Goal: Task Accomplishment & Management: Complete application form

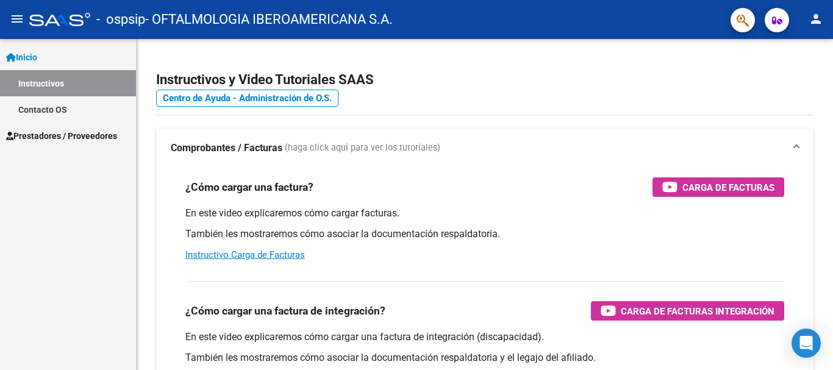
click at [89, 134] on span "Prestadores / Proveedores" at bounding box center [61, 135] width 111 height 13
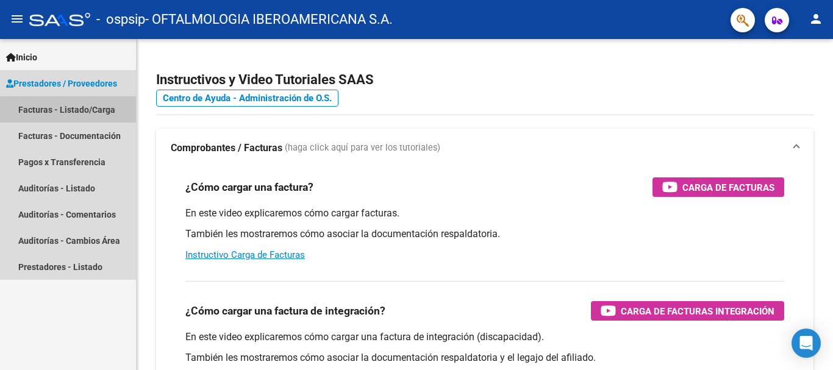
click at [83, 109] on link "Facturas - Listado/Carga" at bounding box center [68, 109] width 136 height 26
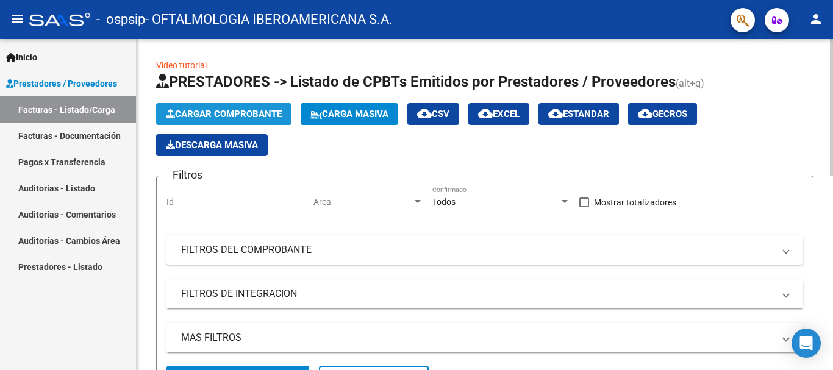
click at [262, 116] on span "Cargar Comprobante" at bounding box center [224, 114] width 116 height 11
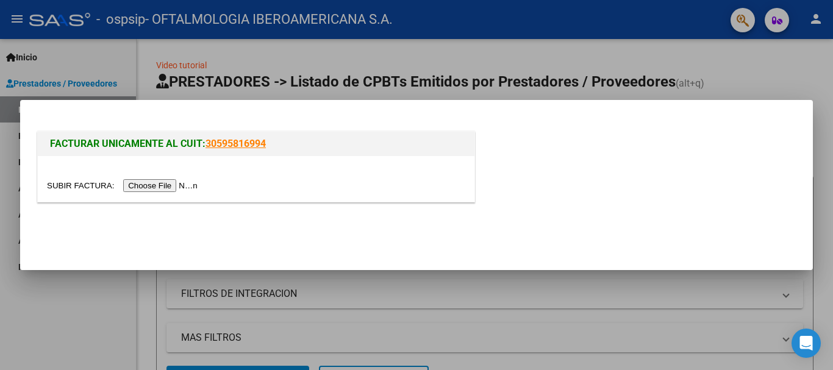
click at [168, 186] on input "file" at bounding box center [124, 185] width 154 height 13
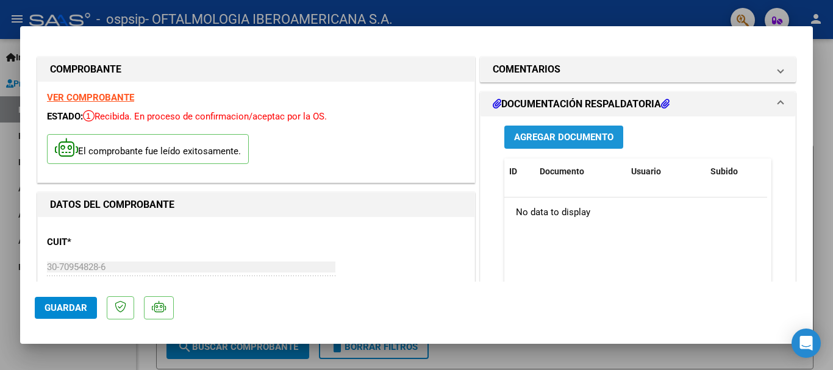
click at [581, 131] on span "Agregar Documento" at bounding box center [563, 136] width 99 height 11
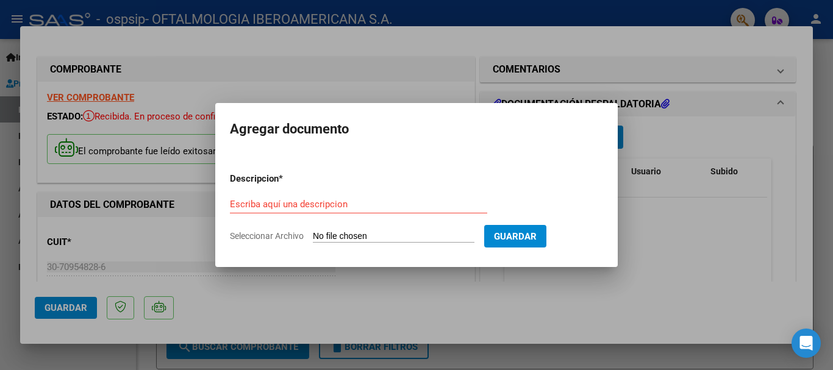
click at [448, 239] on input "Seleccionar Archivo" at bounding box center [394, 237] width 162 height 12
type input "C:\fakepath\OSPSIP PRESTACIONES SEPTIEMBRE 2025.pdf"
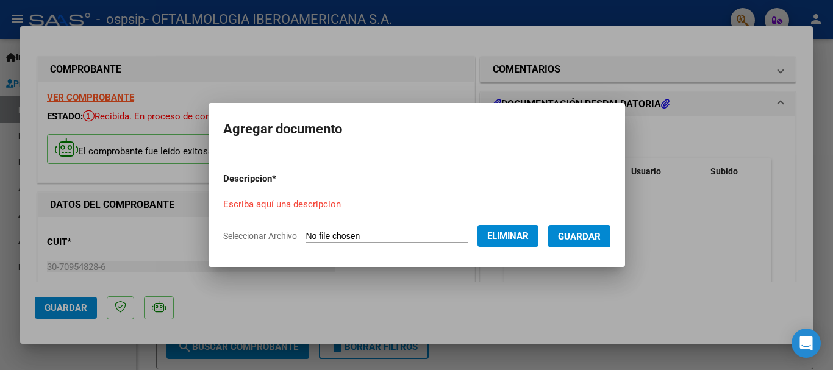
click at [289, 196] on div "Escriba aquí una descripcion" at bounding box center [356, 204] width 267 height 18
paste input "OSPSIP PRESTACIONES SEPTIEMBRE 2025"
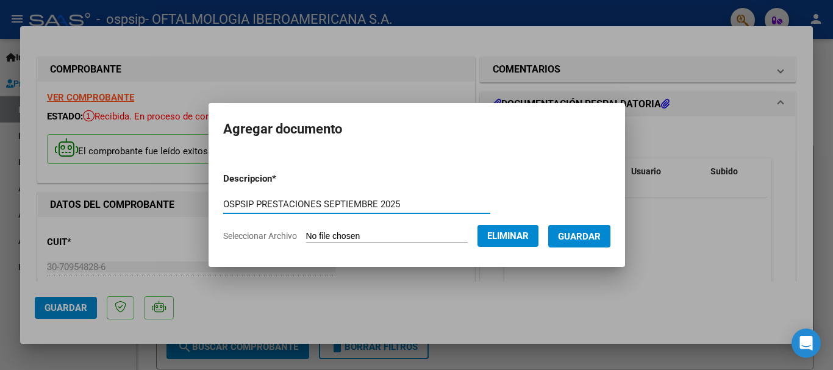
type input "OSPSIP PRESTACIONES SEPTIEMBRE 2025"
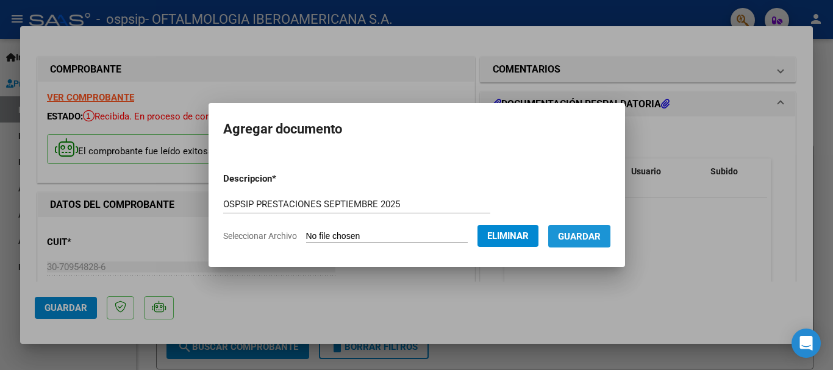
click at [586, 239] on span "Guardar" at bounding box center [579, 236] width 43 height 11
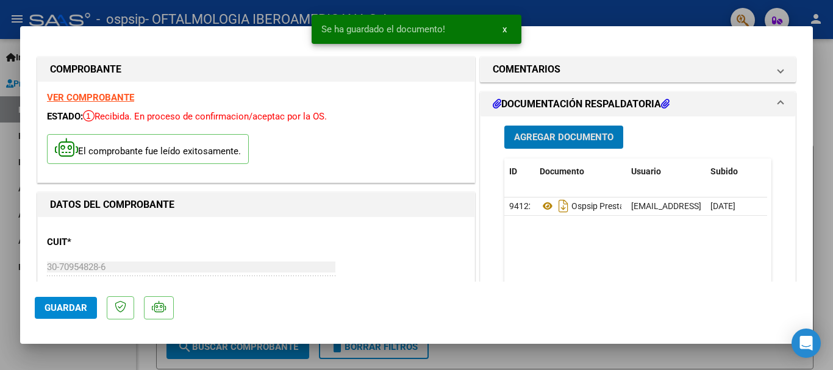
click at [564, 135] on span "Agregar Documento" at bounding box center [563, 137] width 99 height 11
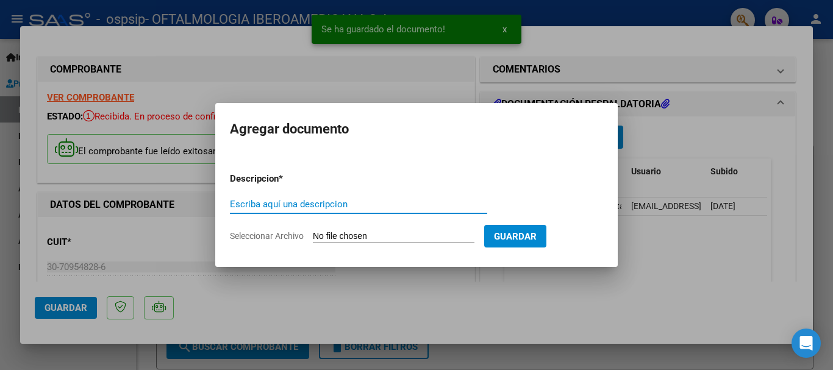
click at [392, 233] on input "Seleccionar Archivo" at bounding box center [394, 237] width 162 height 12
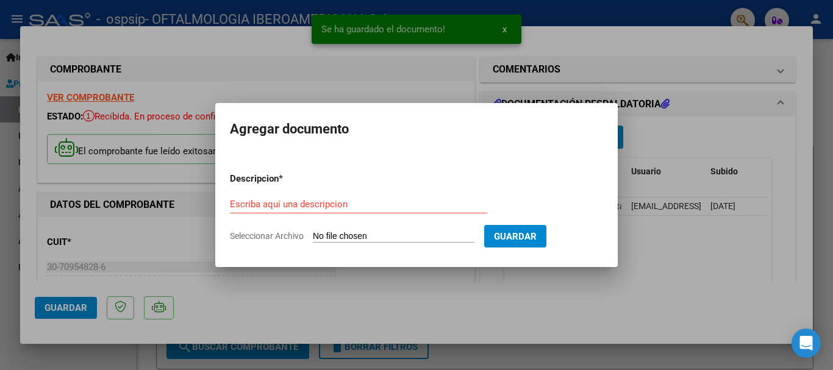
type input "C:\fakepath\OSPSIP PRESTACIONES SEPTIEMBRE 2025.xlsx"
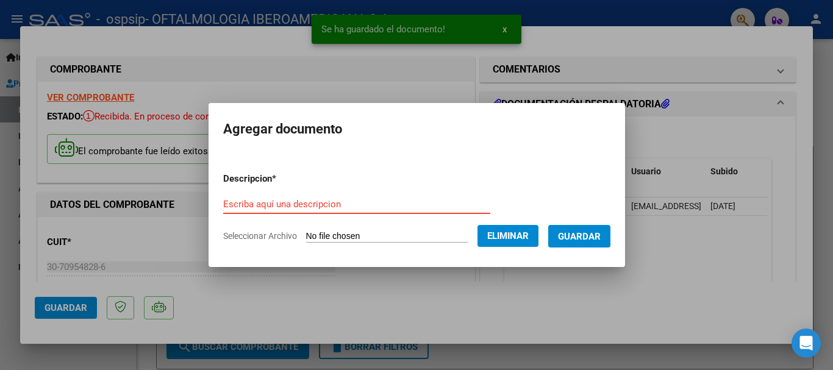
click at [333, 201] on input "Escriba aquí una descripcion" at bounding box center [356, 204] width 267 height 11
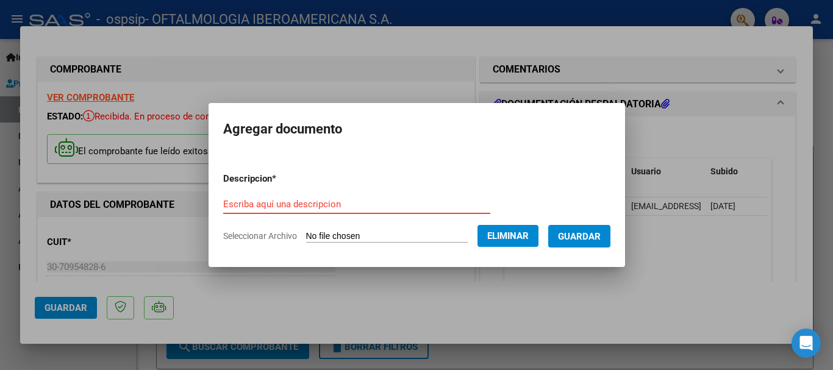
paste input "OSPSIP PRESTACIONES SEPTIEMBRE 2025"
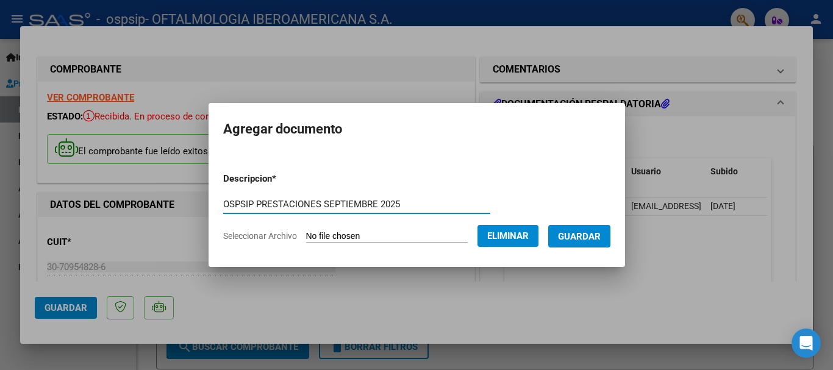
type input "OSPSIP PRESTACIONES SEPTIEMBRE 2025"
click at [594, 234] on span "Guardar" at bounding box center [579, 236] width 43 height 11
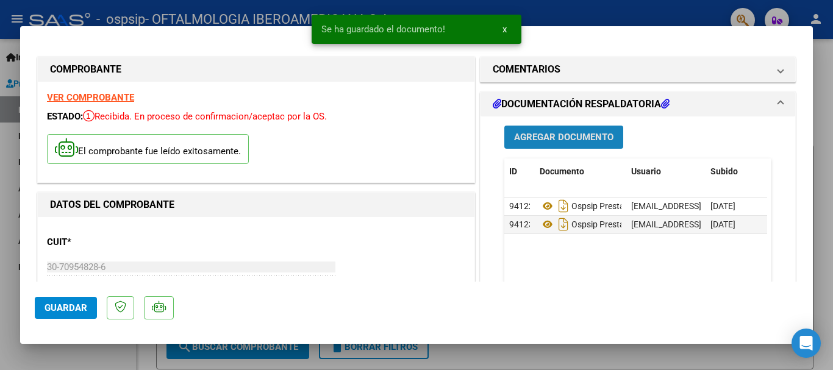
click at [577, 138] on span "Agregar Documento" at bounding box center [563, 137] width 99 height 11
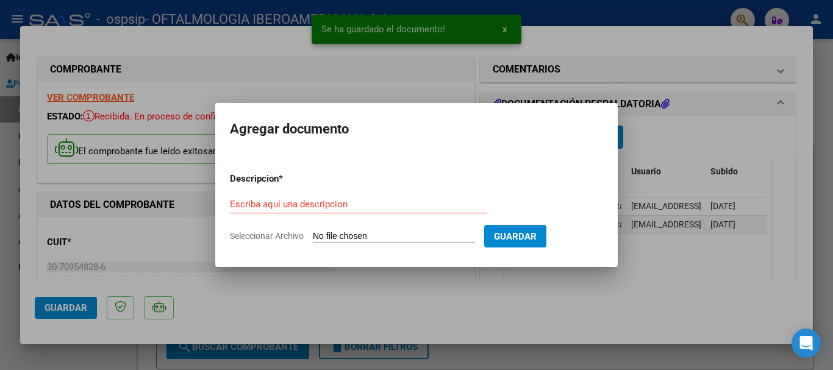
click at [433, 242] on input "Seleccionar Archivo" at bounding box center [394, 237] width 162 height 12
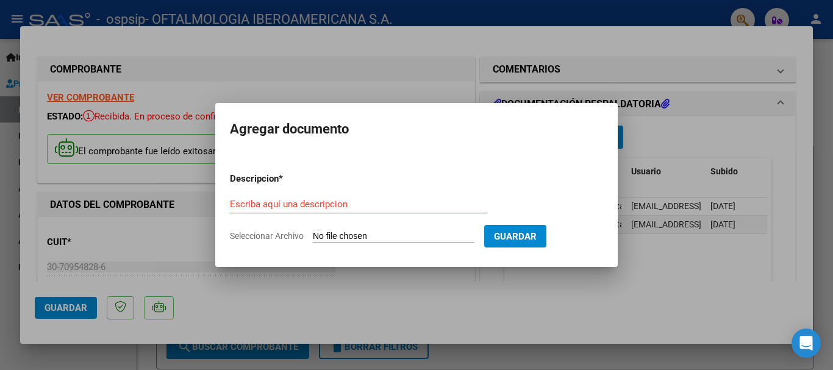
type input "C:\fakepath\OSPSIP P.1.pdf"
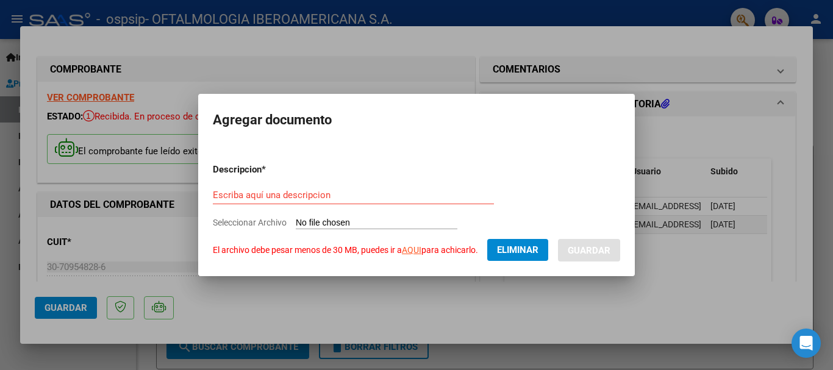
click at [348, 198] on input "Escriba aquí una descripcion" at bounding box center [353, 195] width 281 height 11
click at [519, 250] on span "Eliminar" at bounding box center [517, 250] width 41 height 11
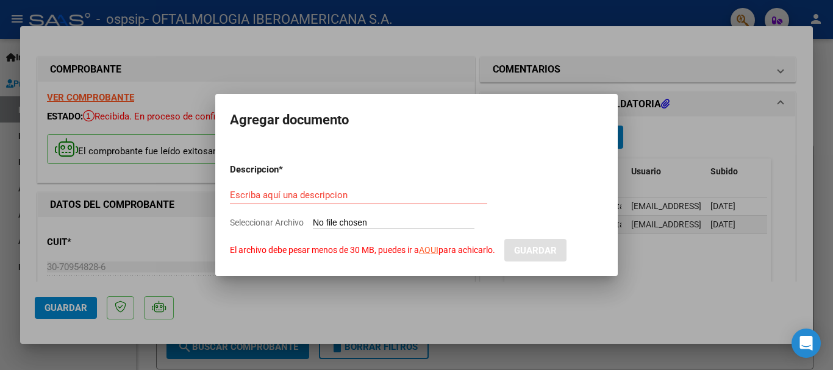
click at [420, 215] on div "Escriba aquí una descripcion" at bounding box center [358, 201] width 257 height 30
click at [401, 222] on input "Seleccionar Archivo El archivo debe pesar menos de 30 MB, puedes ir a AQUI para…" at bounding box center [394, 224] width 162 height 12
type input "C:\fakepath\OSPSIP P.1.pdf"
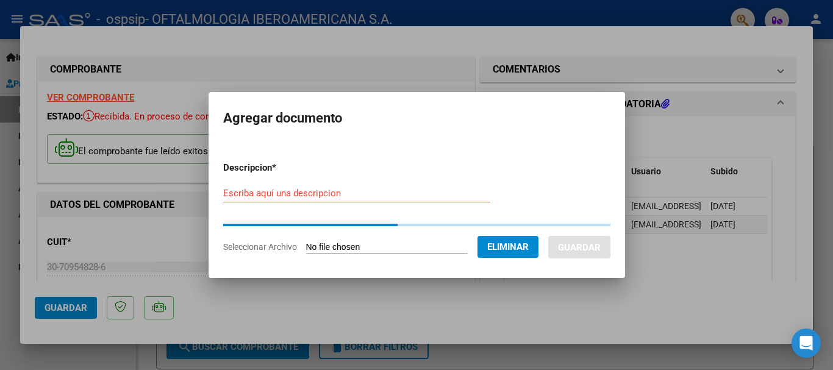
click at [283, 195] on input "Escriba aquí una descripcion" at bounding box center [356, 193] width 267 height 11
paste input "OSPSIP P.1"
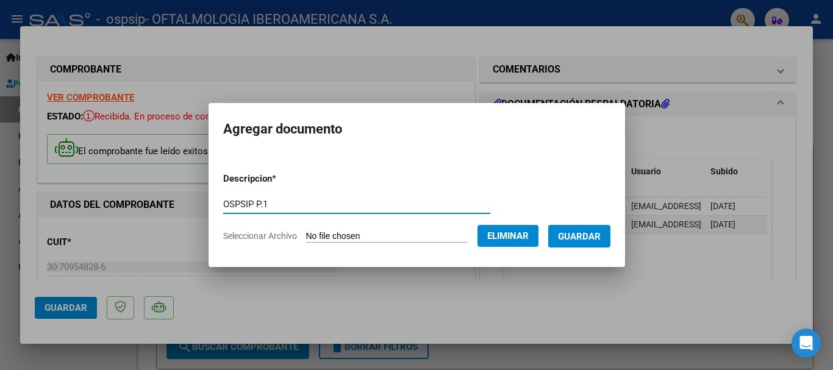
type input "OSPSIP P.1"
click at [585, 232] on span "Guardar" at bounding box center [579, 236] width 43 height 11
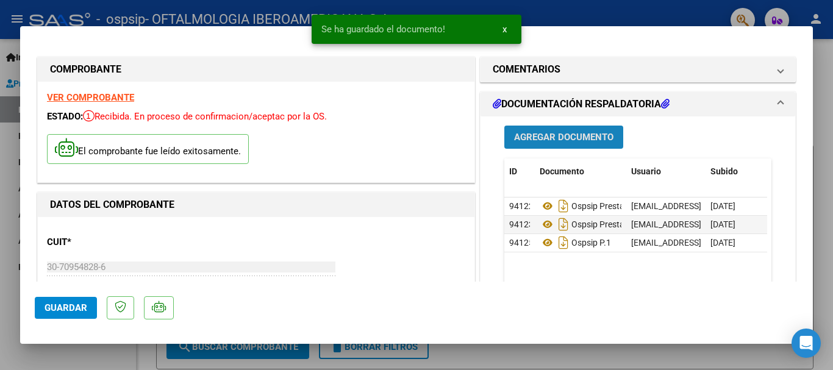
click at [571, 135] on span "Agregar Documento" at bounding box center [563, 137] width 99 height 11
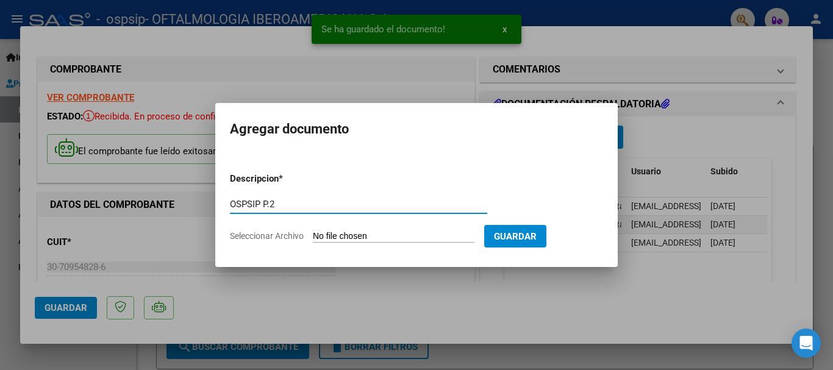
type input "OSPSIP P.2"
click at [464, 235] on input "Seleccionar Archivo" at bounding box center [394, 237] width 162 height 12
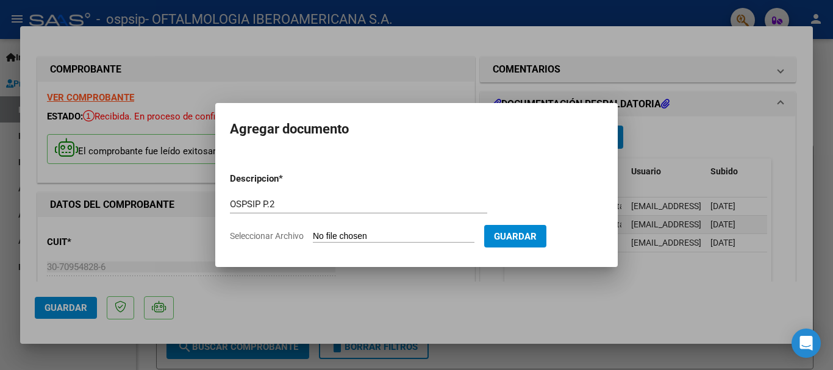
type input "C:\fakepath\OSPSIP P.2.pdf"
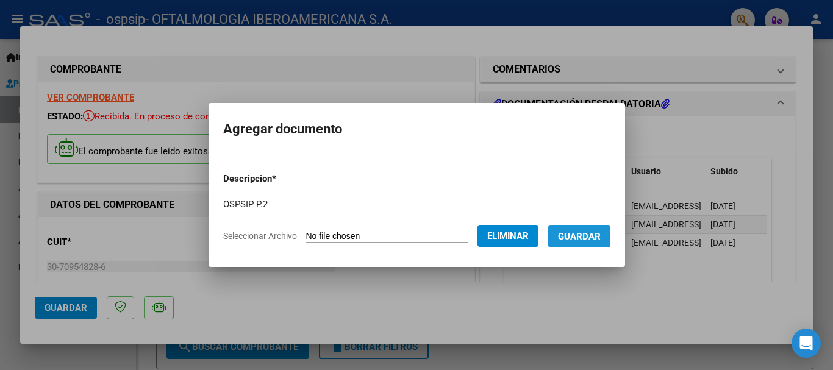
click at [588, 235] on span "Guardar" at bounding box center [579, 236] width 43 height 11
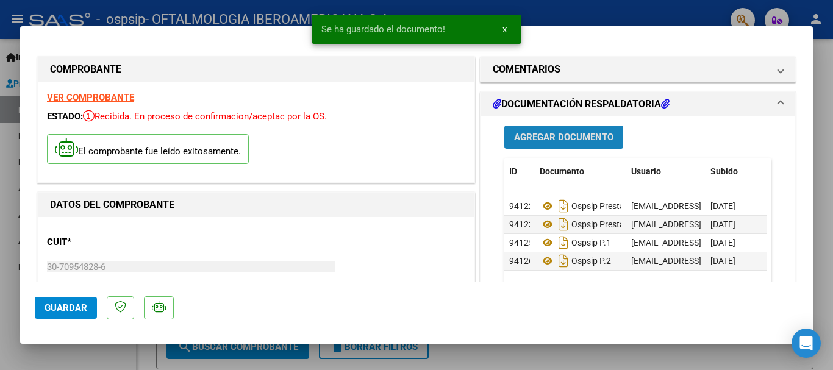
click at [528, 135] on span "Agregar Documento" at bounding box center [563, 137] width 99 height 11
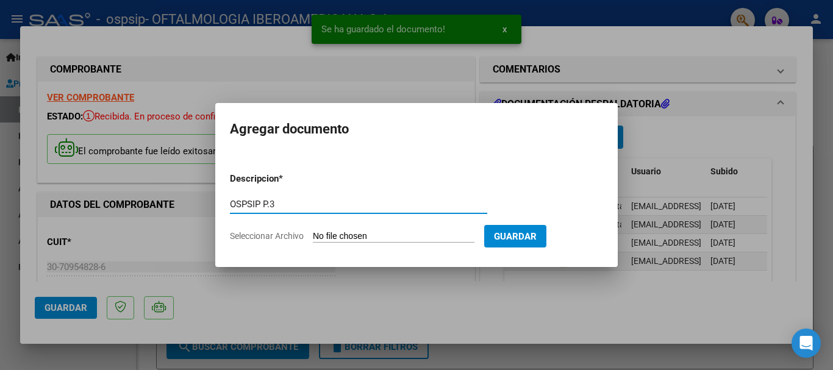
type input "OSPSIP P.3"
click at [411, 232] on input "Seleccionar Archivo" at bounding box center [394, 237] width 162 height 12
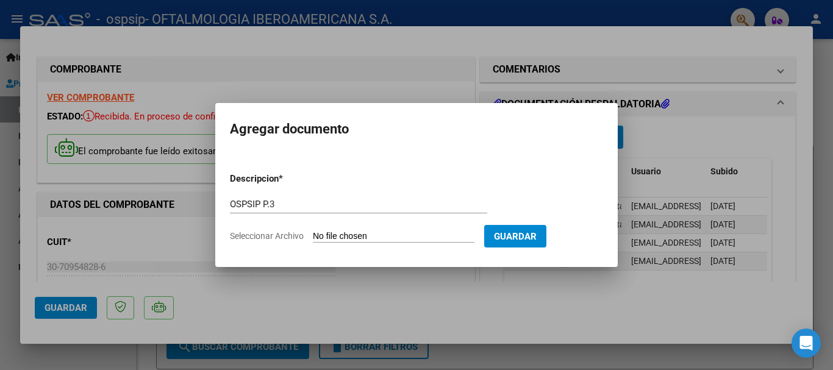
type input "C:\fakepath\OSPSIP P.4.pdf"
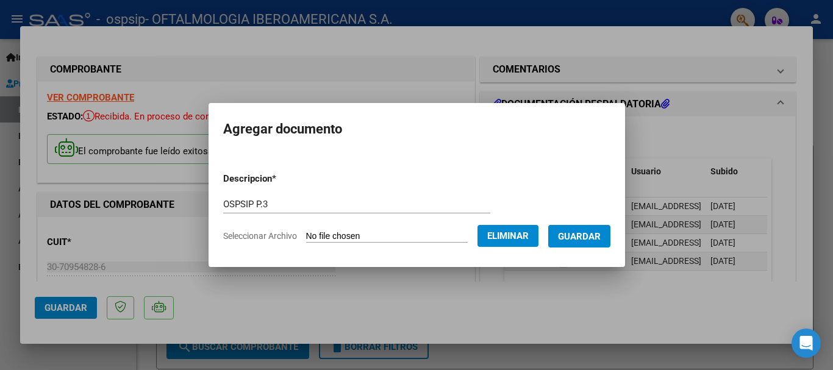
click at [276, 199] on input "OSPSIP P.3" at bounding box center [356, 204] width 267 height 11
type input "OSPSIP P.4"
click at [601, 235] on span "Guardar" at bounding box center [579, 236] width 43 height 11
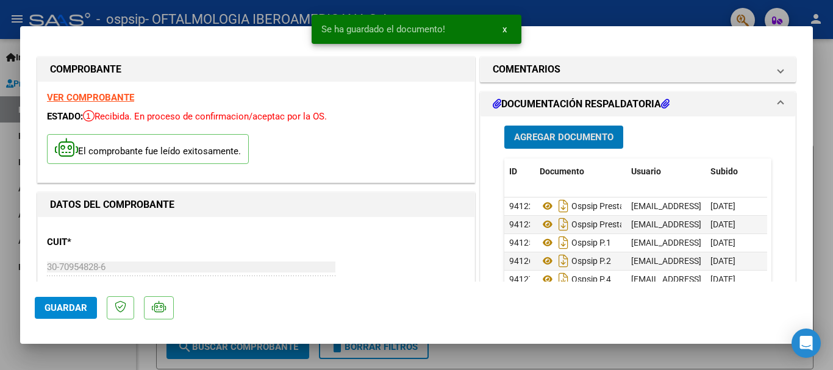
click at [542, 136] on span "Agregar Documento" at bounding box center [563, 137] width 99 height 11
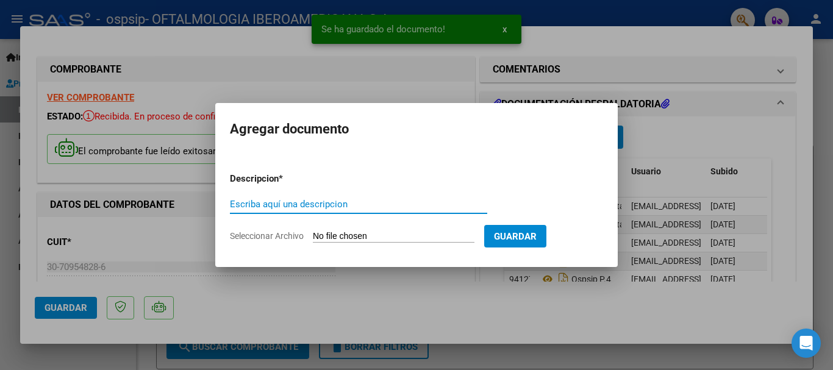
paste input "OSPSIP P.1"
type input "OSPSIP P.3"
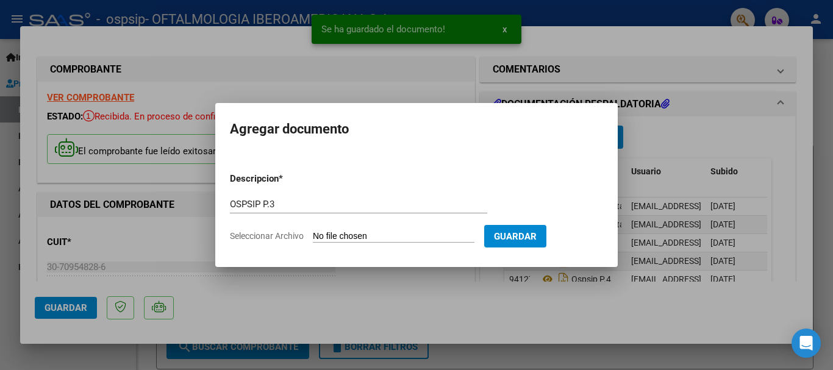
click at [340, 237] on input "Seleccionar Archivo" at bounding box center [394, 237] width 162 height 12
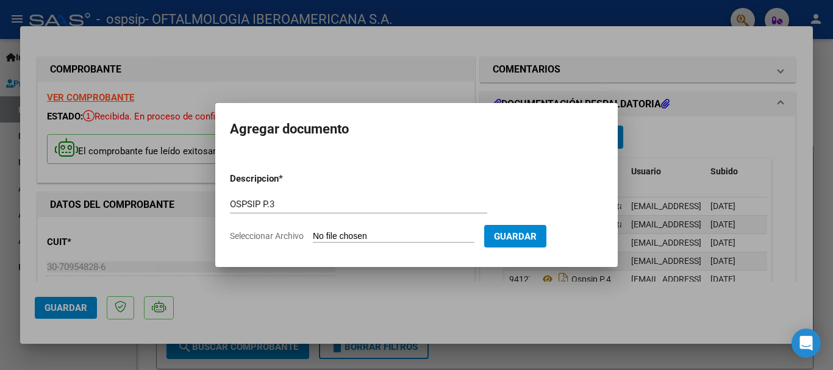
type input "C:\fakepath\OSPSIP P.3.pdf"
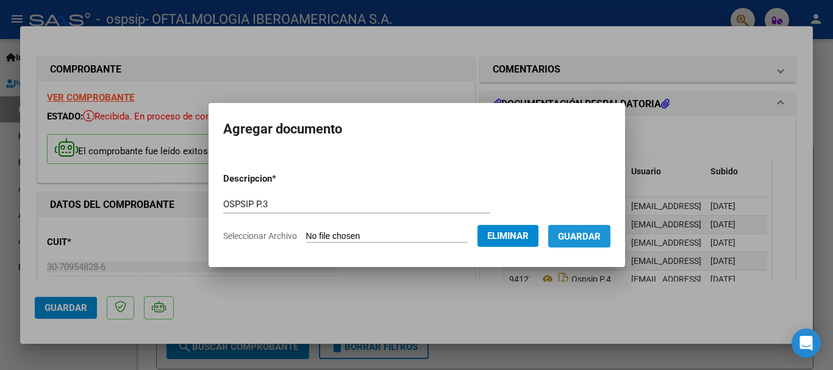
click at [603, 229] on button "Guardar" at bounding box center [579, 236] width 62 height 23
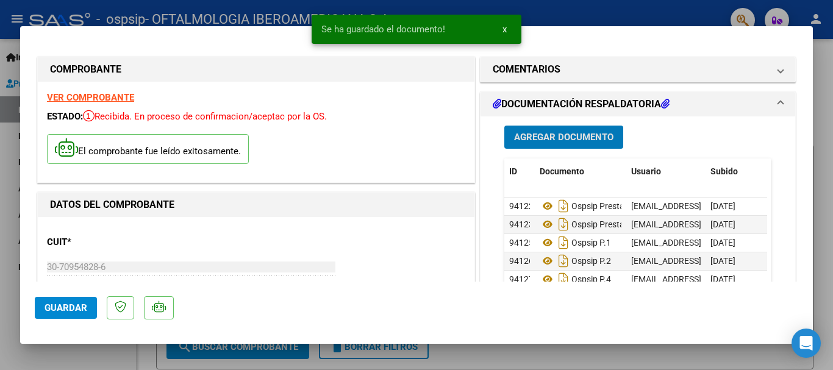
click at [581, 137] on span "Agregar Documento" at bounding box center [563, 137] width 99 height 11
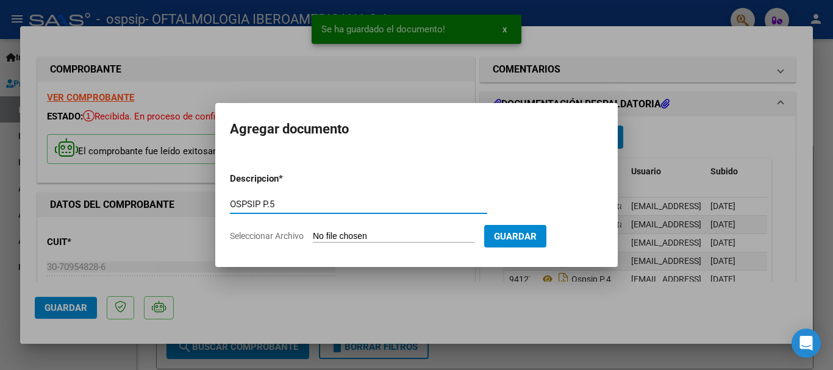
type input "OSPSIP P.5"
click at [329, 237] on input "Seleccionar Archivo" at bounding box center [394, 237] width 162 height 12
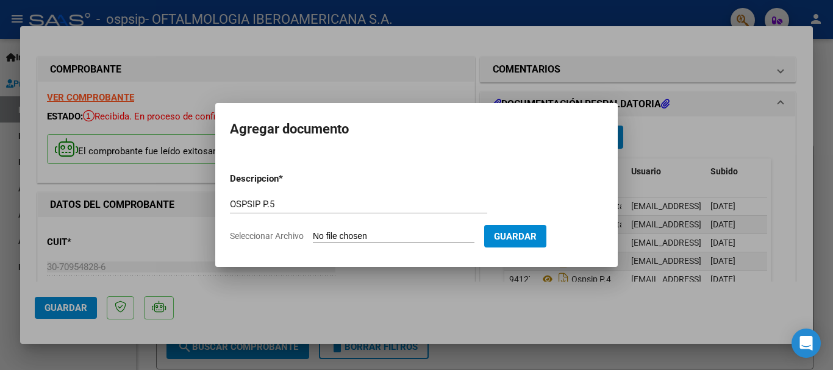
type input "C:\fakepath\OSPSIP P.5.pdf"
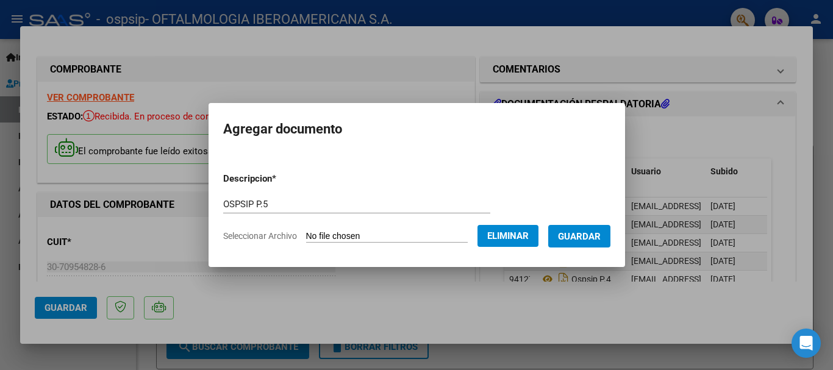
click at [597, 243] on button "Guardar" at bounding box center [579, 236] width 62 height 23
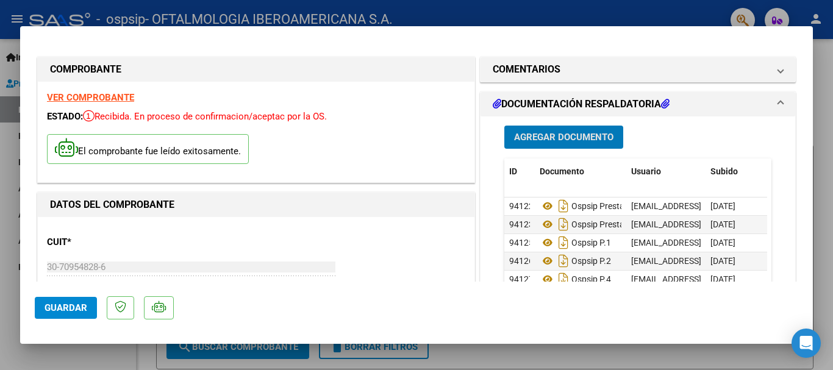
click at [73, 304] on span "Guardar" at bounding box center [66, 308] width 43 height 11
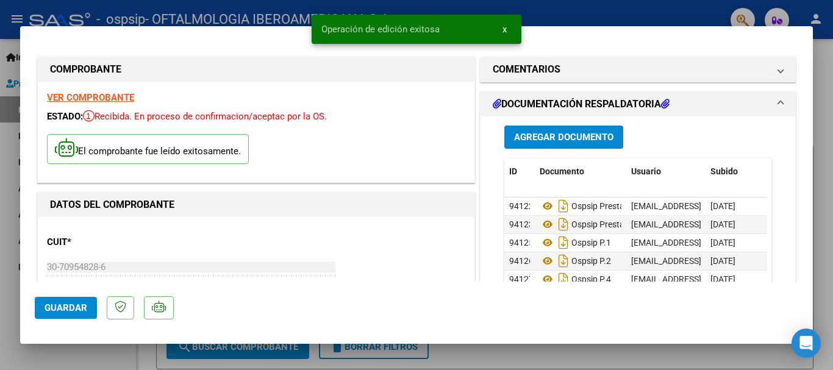
click at [823, 59] on div at bounding box center [416, 185] width 833 height 370
type input "$ 0,00"
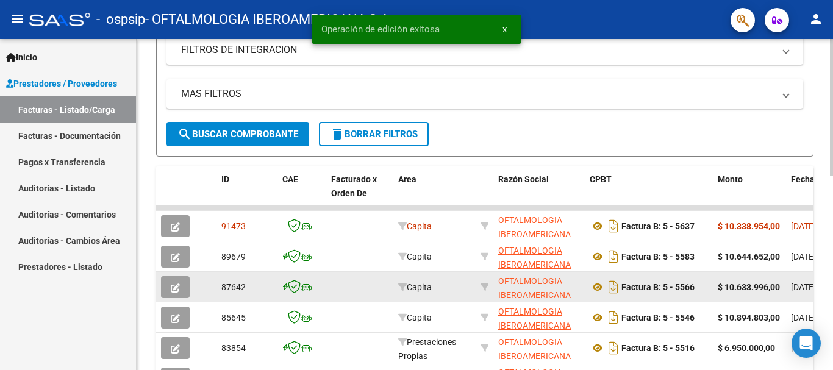
scroll to position [305, 0]
